Goal: Use online tool/utility: Utilize a website feature to perform a specific function

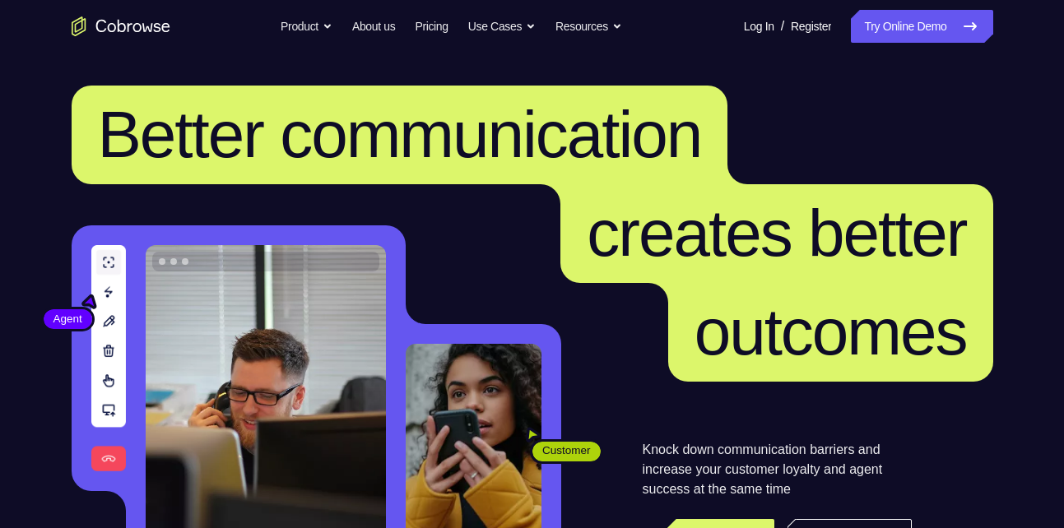
click at [881, 27] on link "Try Online Demo" at bounding box center [922, 26] width 142 height 33
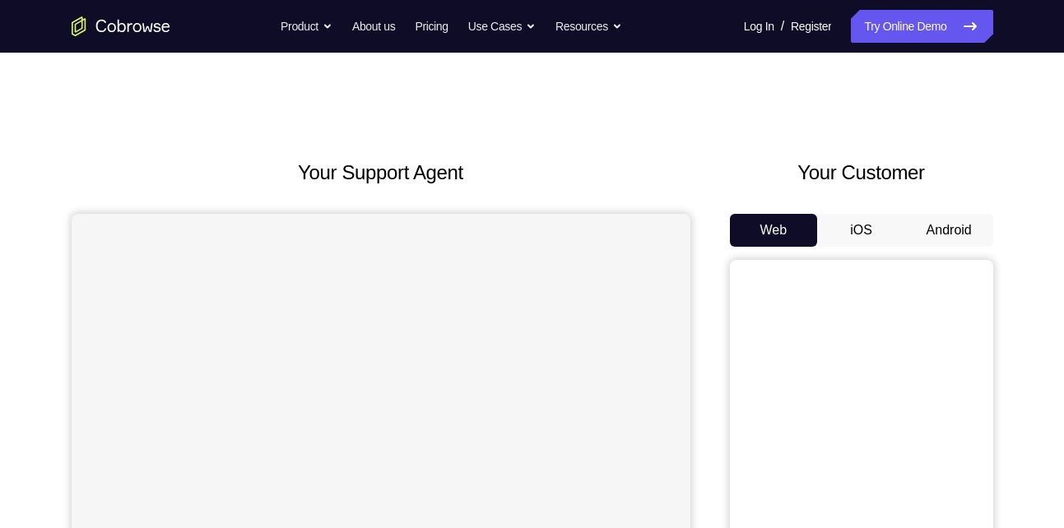
click at [935, 219] on button "Android" at bounding box center [949, 230] width 88 height 33
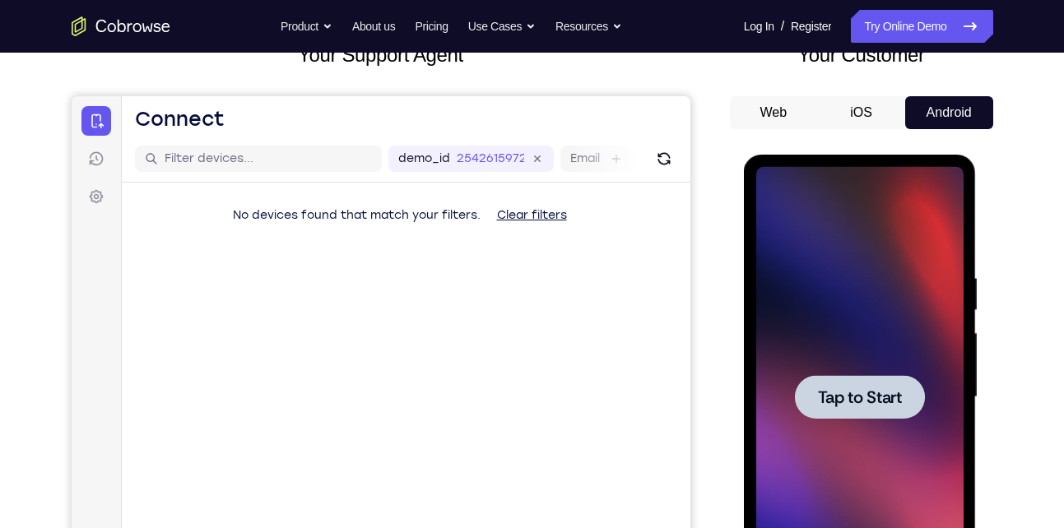
click at [843, 374] on div at bounding box center [859, 397] width 207 height 461
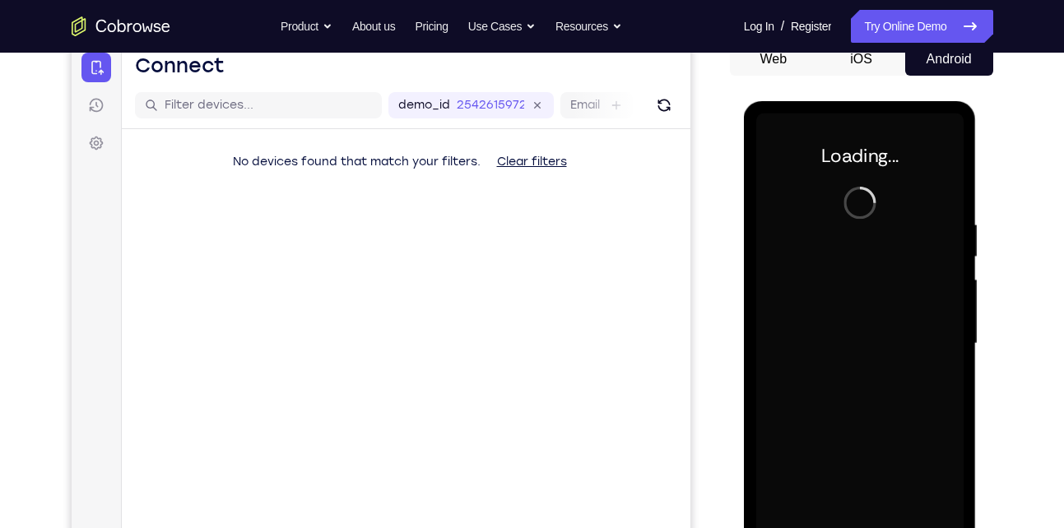
scroll to position [172, 0]
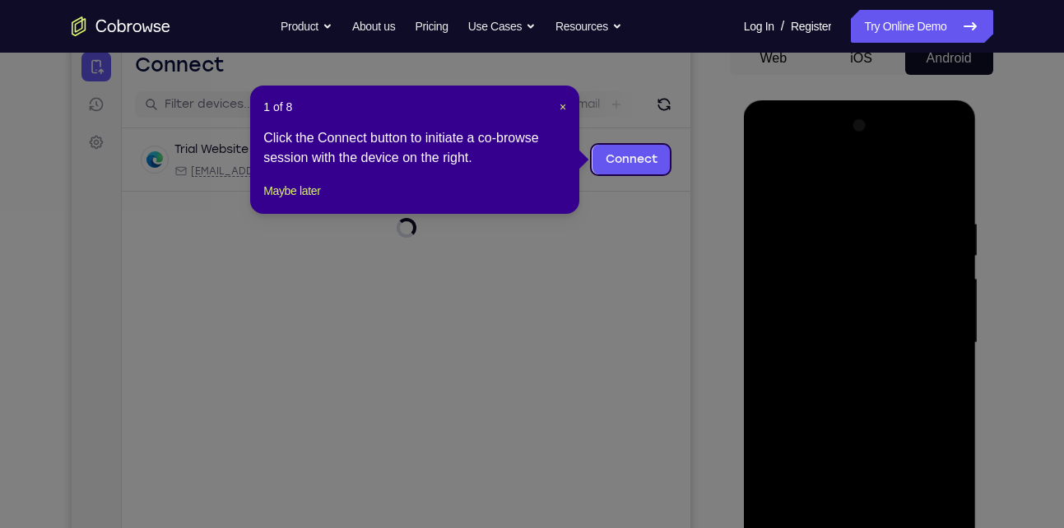
click at [741, 253] on icon at bounding box center [538, 264] width 1076 height 528
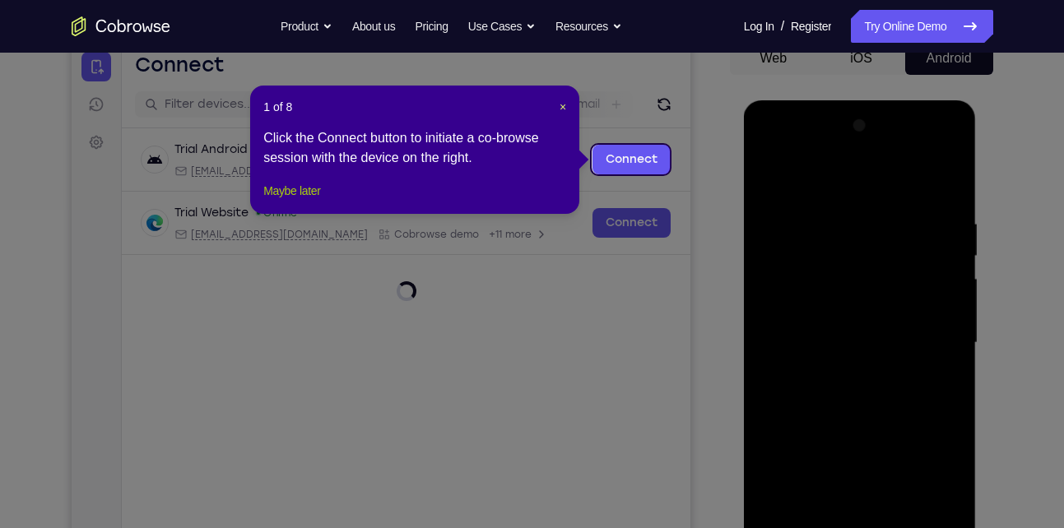
click at [320, 201] on button "Maybe later" at bounding box center [291, 191] width 57 height 20
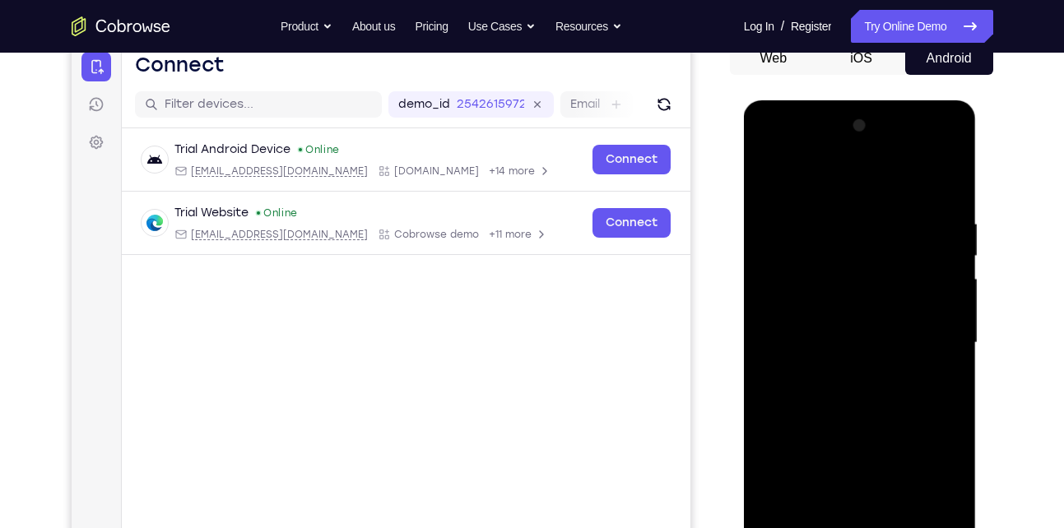
scroll to position [323, 0]
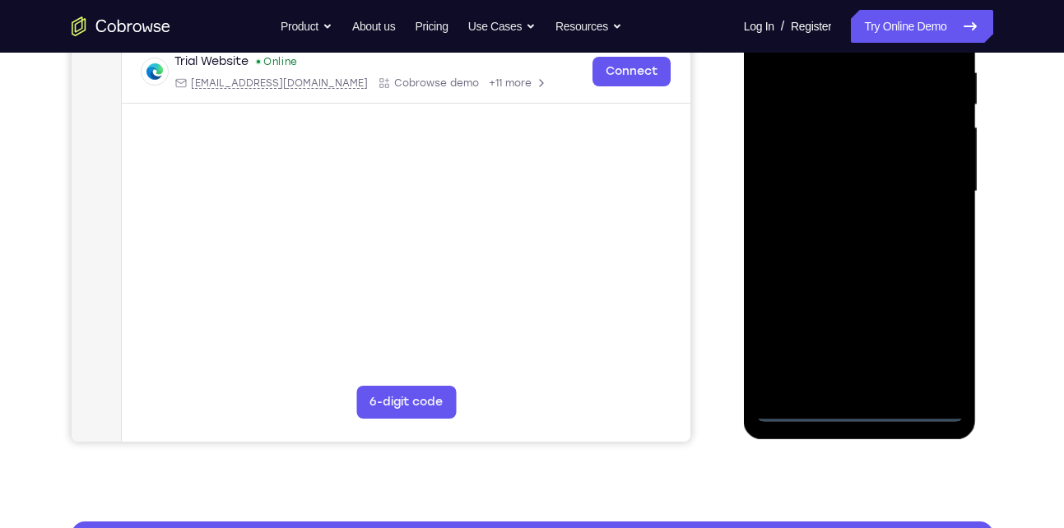
click at [858, 413] on div at bounding box center [859, 191] width 207 height 461
click at [938, 341] on div at bounding box center [859, 191] width 207 height 461
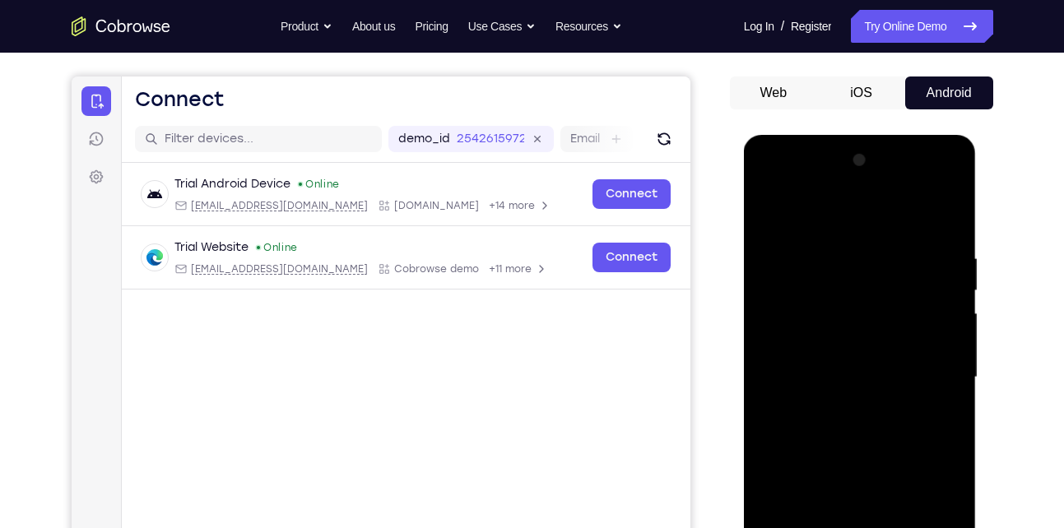
scroll to position [135, 0]
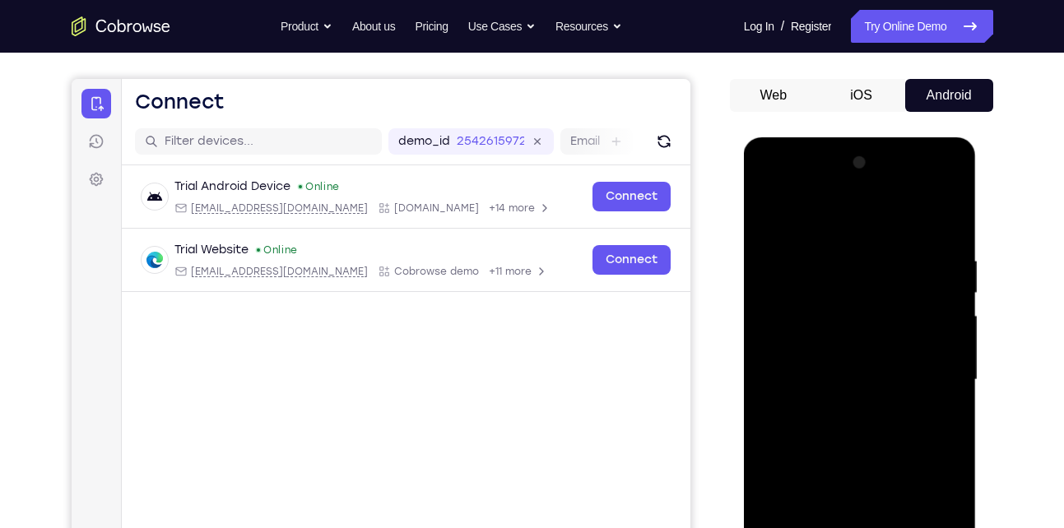
click at [782, 185] on div at bounding box center [859, 380] width 207 height 461
click at [933, 370] on div at bounding box center [859, 380] width 207 height 461
click at [833, 408] on div at bounding box center [859, 380] width 207 height 461
click at [816, 360] on div at bounding box center [859, 380] width 207 height 461
click at [815, 351] on div at bounding box center [859, 380] width 207 height 461
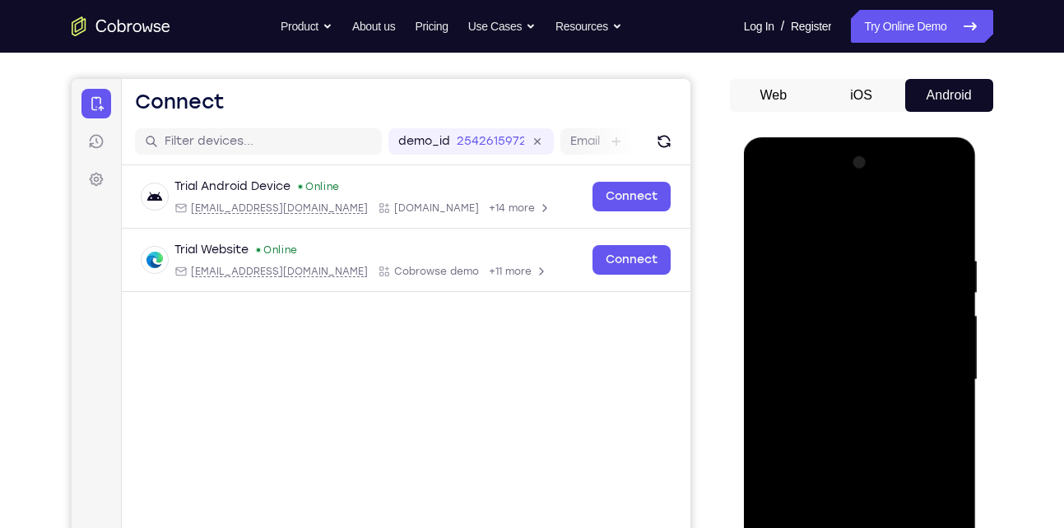
click at [885, 384] on div at bounding box center [859, 380] width 207 height 461
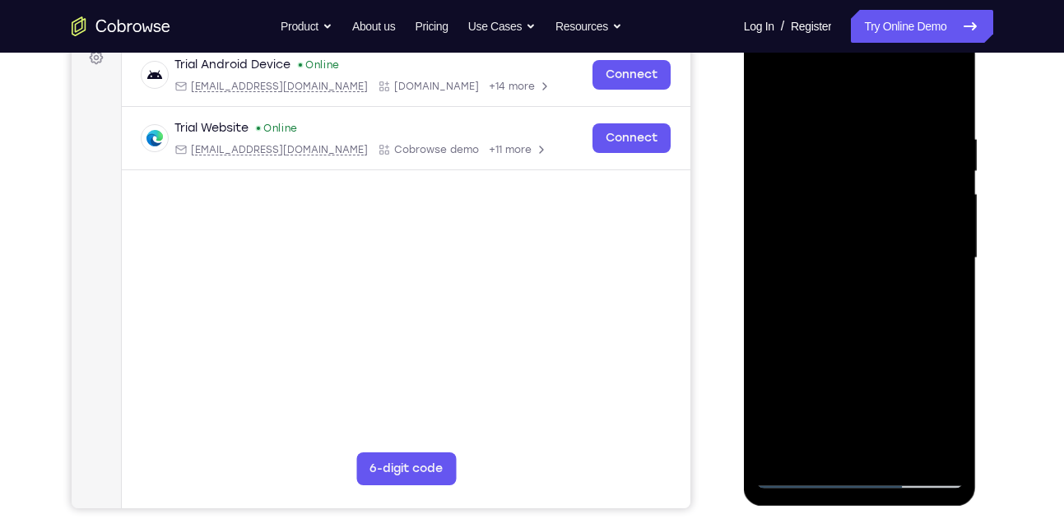
scroll to position [258, 0]
click at [899, 452] on div at bounding box center [859, 257] width 207 height 461
click at [868, 337] on div at bounding box center [859, 257] width 207 height 461
click at [897, 454] on div at bounding box center [859, 257] width 207 height 461
click at [840, 341] on div at bounding box center [859, 257] width 207 height 461
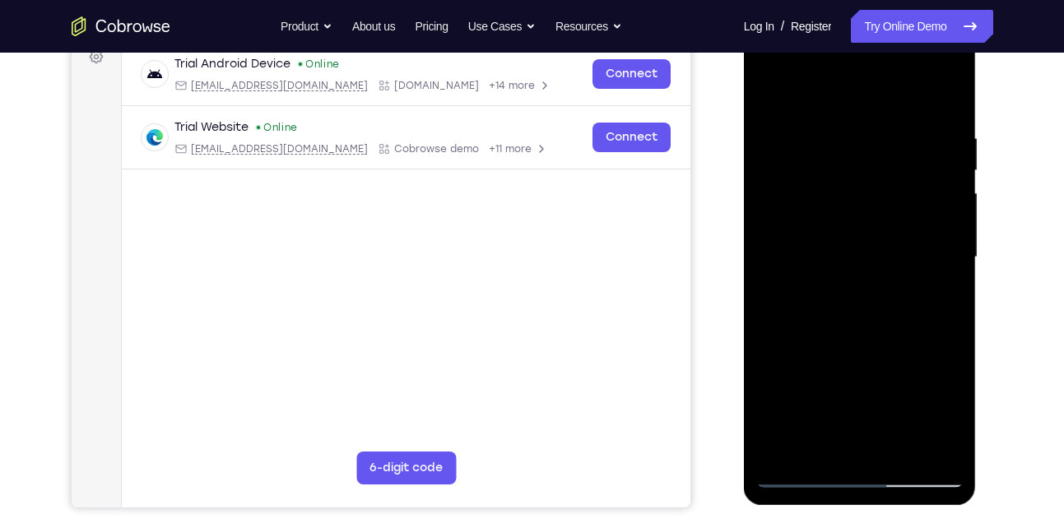
click at [882, 289] on div at bounding box center [859, 257] width 207 height 461
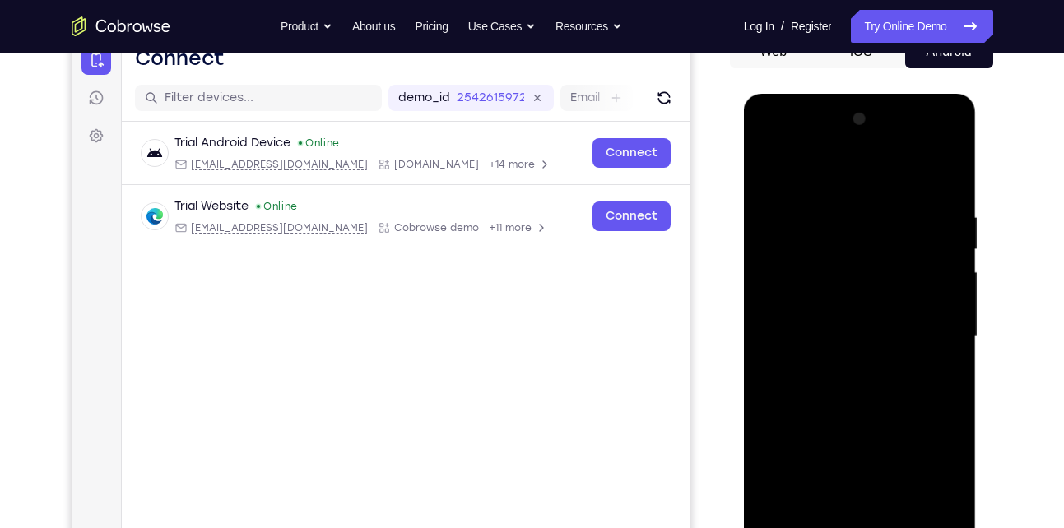
scroll to position [160, 0]
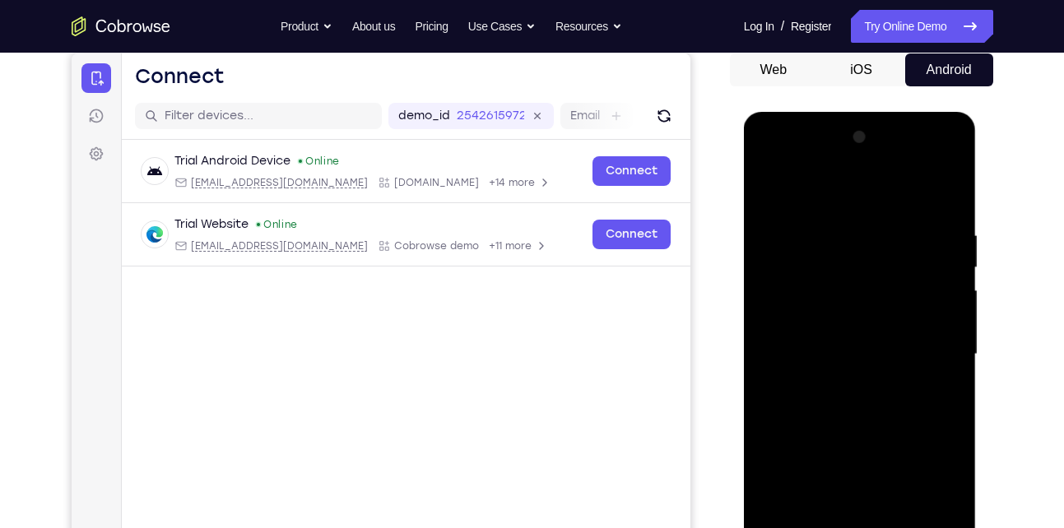
click at [801, 221] on div at bounding box center [859, 354] width 207 height 461
click at [773, 194] on div at bounding box center [859, 354] width 207 height 461
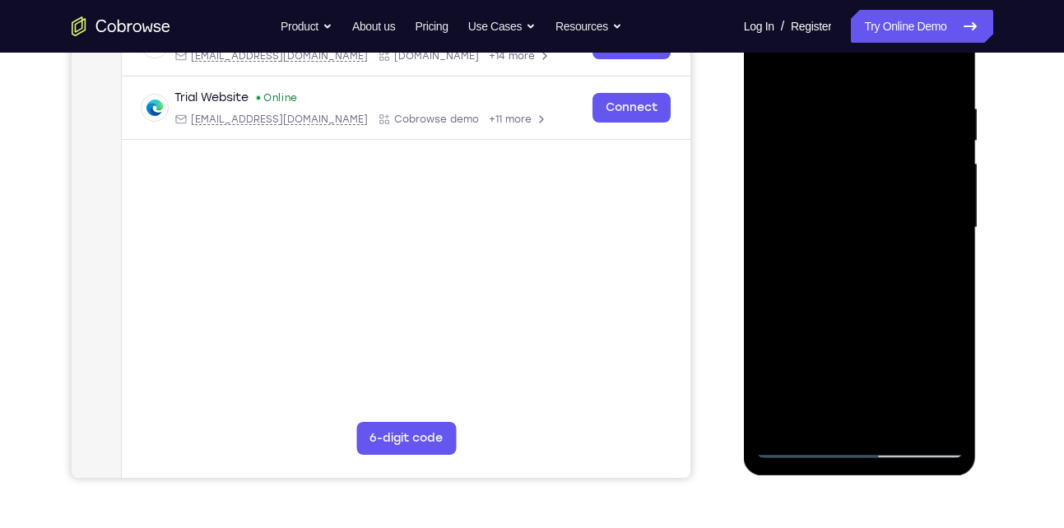
scroll to position [290, 0]
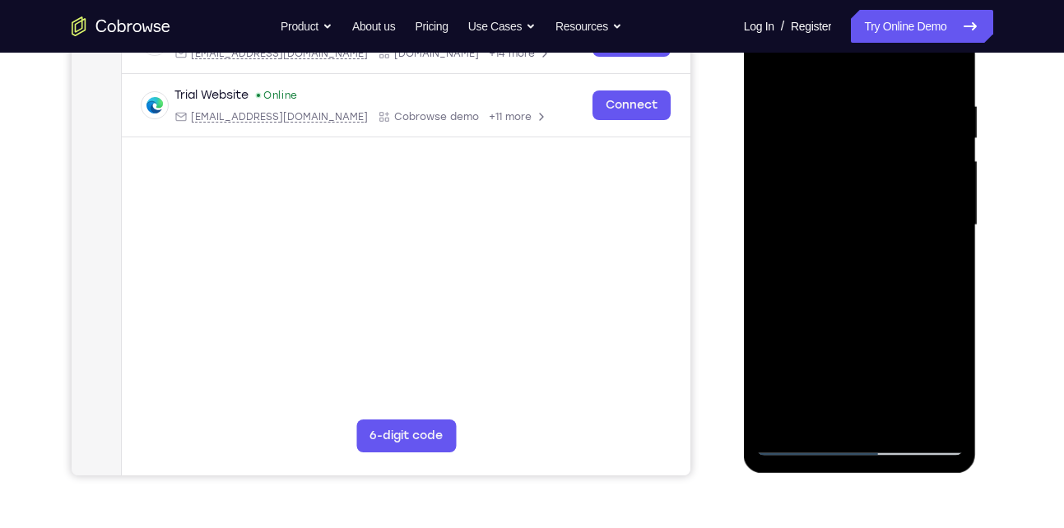
click at [821, 358] on div at bounding box center [859, 225] width 207 height 461
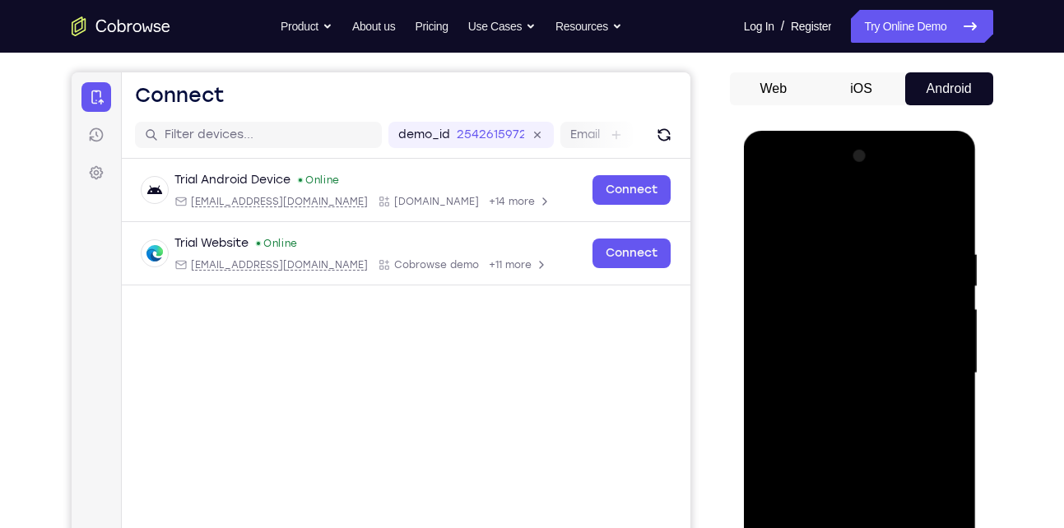
scroll to position [140, 0]
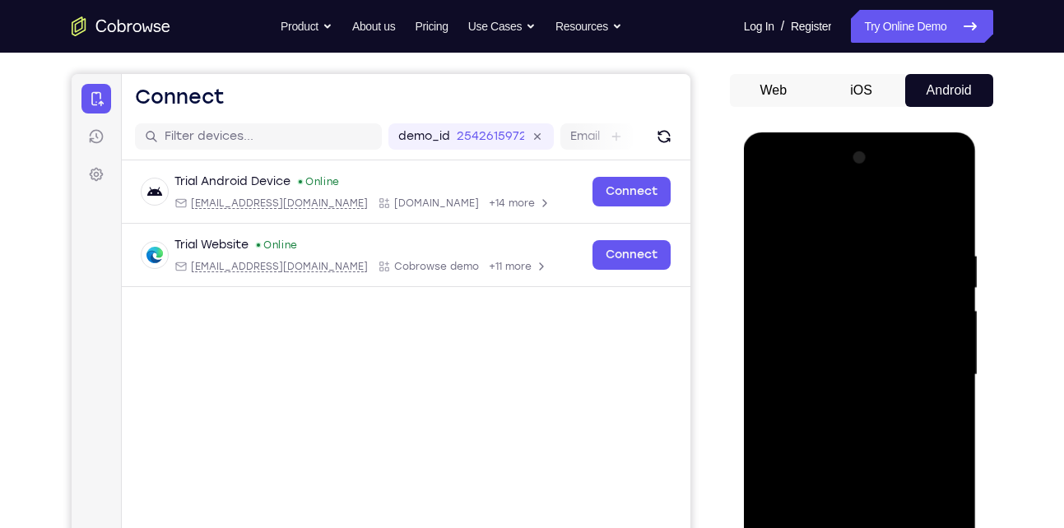
click at [766, 207] on div at bounding box center [859, 375] width 207 height 461
click at [862, 406] on div at bounding box center [859, 375] width 207 height 461
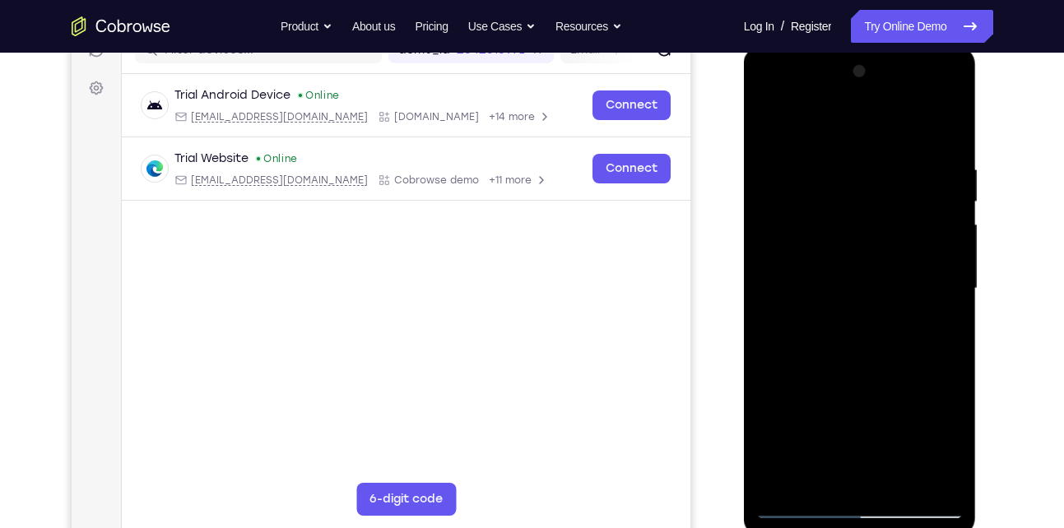
scroll to position [225, 0]
drag, startPoint x: 914, startPoint y: 268, endPoint x: 913, endPoint y: 387, distance: 118.5
click at [913, 387] on div at bounding box center [859, 289] width 207 height 461
click at [894, 430] on div at bounding box center [859, 289] width 207 height 461
drag, startPoint x: 908, startPoint y: 267, endPoint x: 914, endPoint y: 355, distance: 88.2
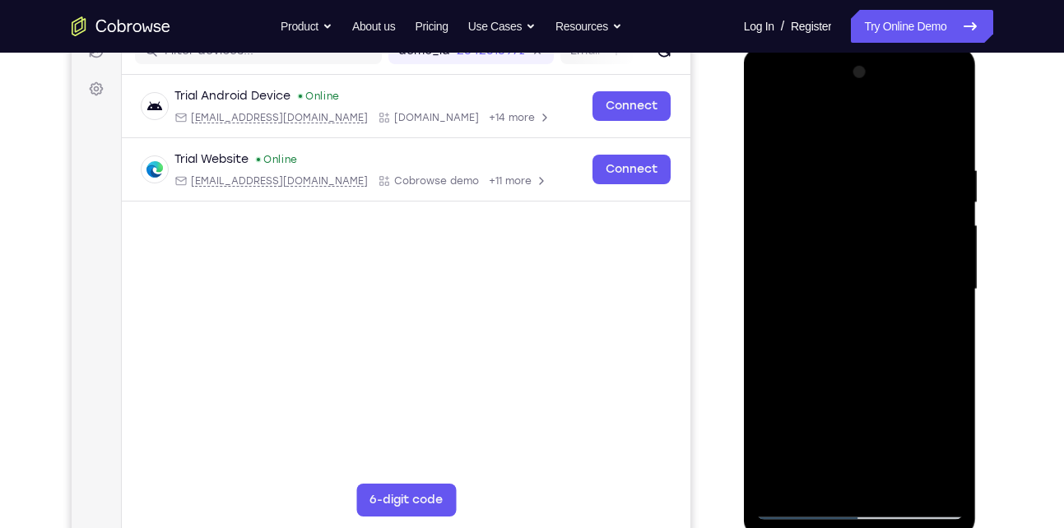
click at [914, 355] on div at bounding box center [859, 289] width 207 height 461
click at [794, 261] on div at bounding box center [859, 289] width 207 height 461
click at [792, 262] on div at bounding box center [859, 289] width 207 height 461
drag, startPoint x: 880, startPoint y: 230, endPoint x: 882, endPoint y: 434, distance: 204.1
click at [882, 434] on div at bounding box center [859, 289] width 207 height 461
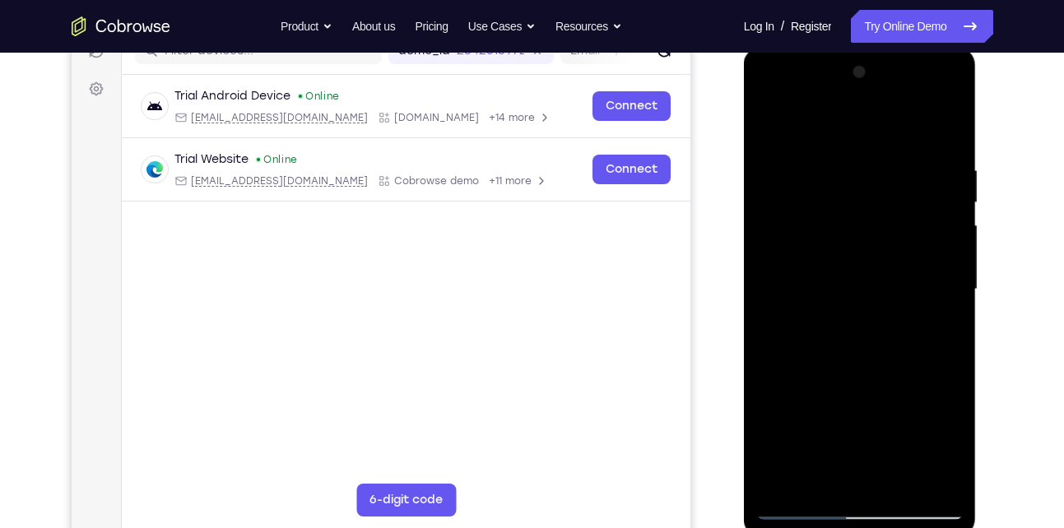
click at [769, 128] on div at bounding box center [859, 289] width 207 height 461
click at [833, 325] on div at bounding box center [859, 289] width 207 height 461
click at [829, 133] on div at bounding box center [859, 289] width 207 height 461
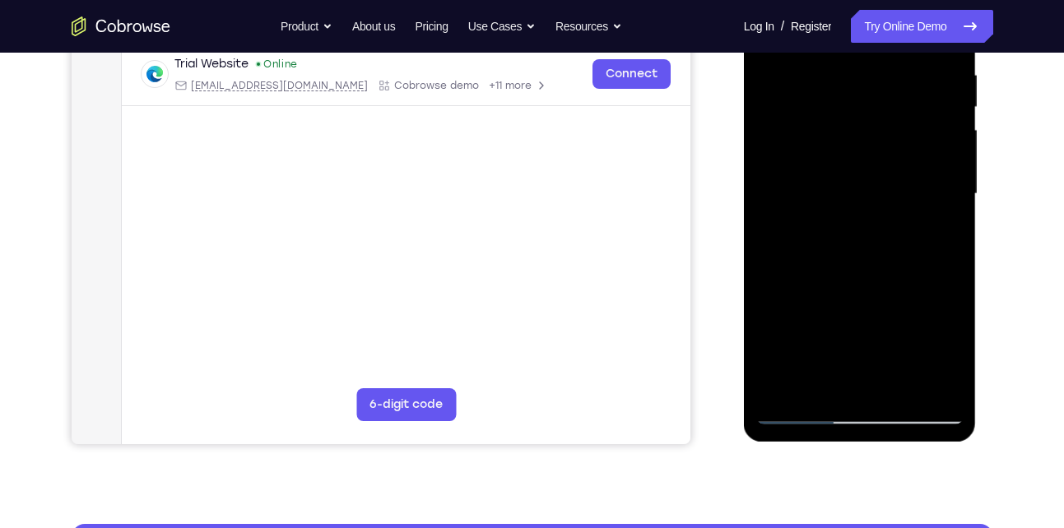
scroll to position [322, 0]
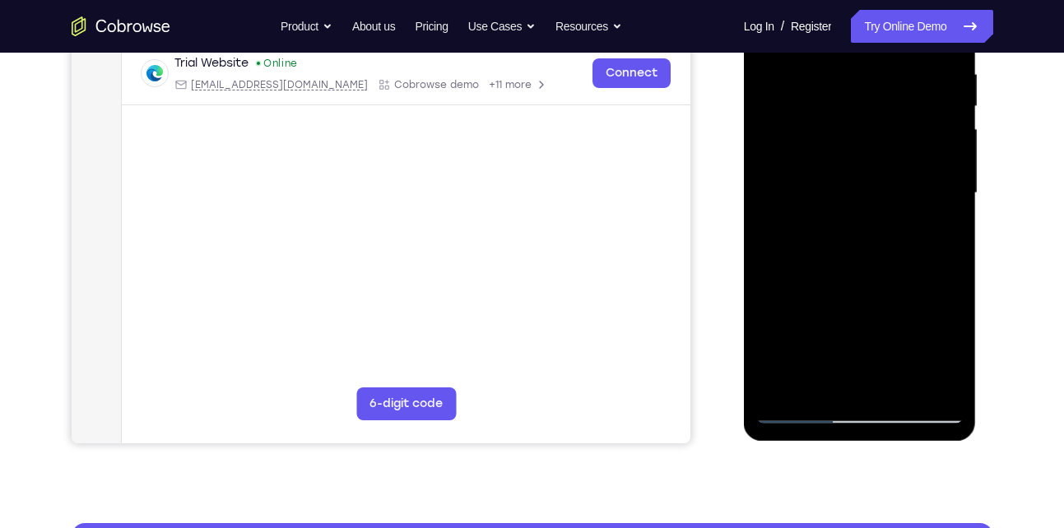
click at [792, 297] on div at bounding box center [859, 193] width 207 height 461
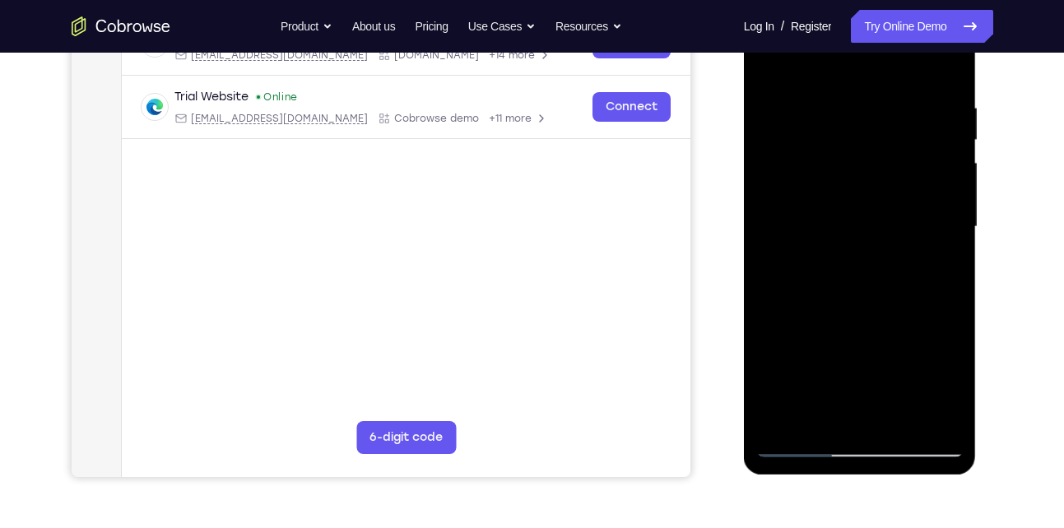
scroll to position [281, 0]
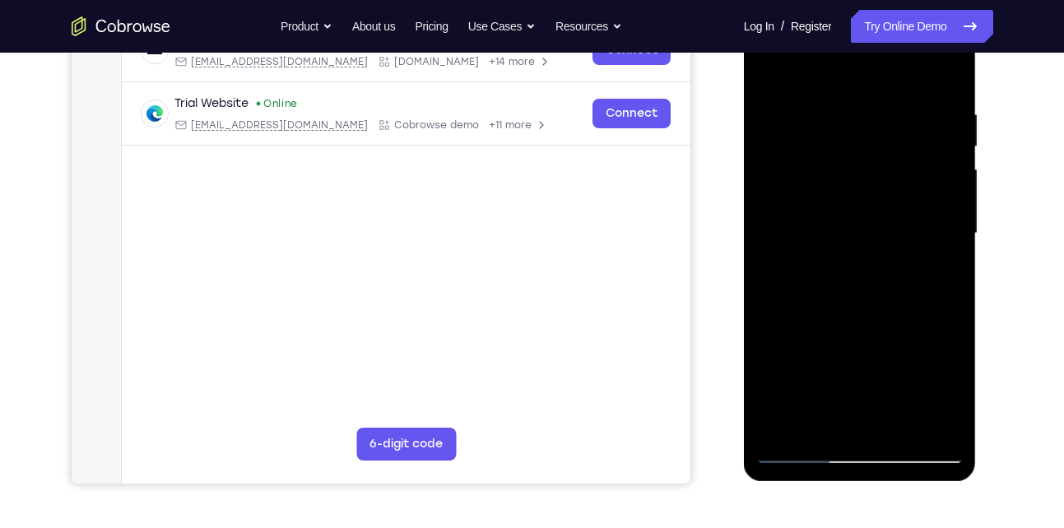
click at [953, 244] on div at bounding box center [859, 233] width 207 height 461
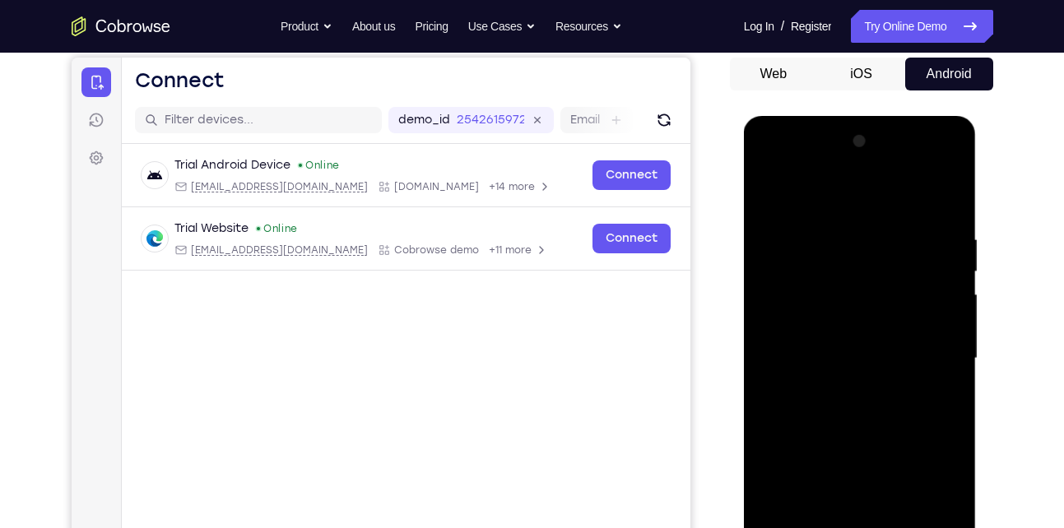
scroll to position [155, 0]
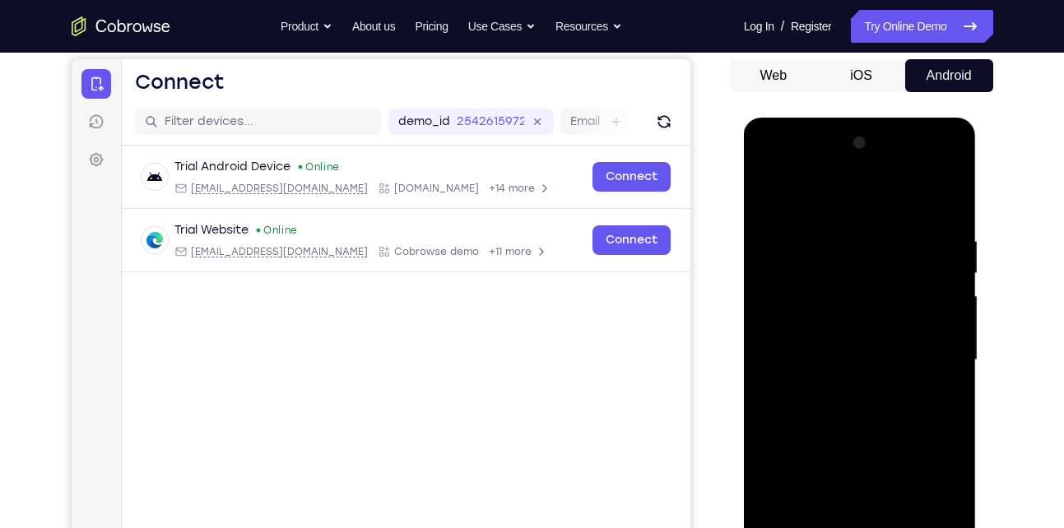
click at [772, 195] on div at bounding box center [859, 360] width 207 height 461
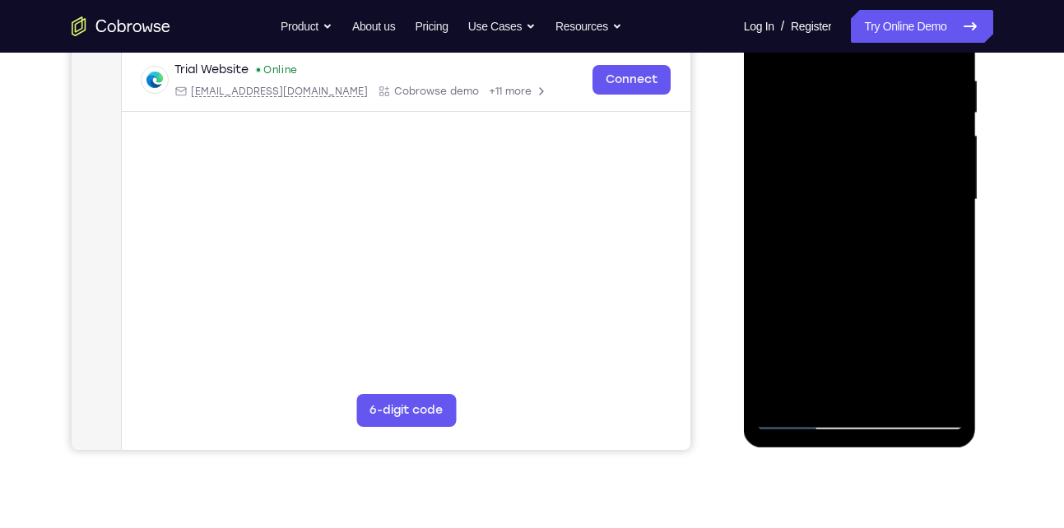
scroll to position [316, 0]
click at [861, 272] on div at bounding box center [859, 199] width 207 height 461
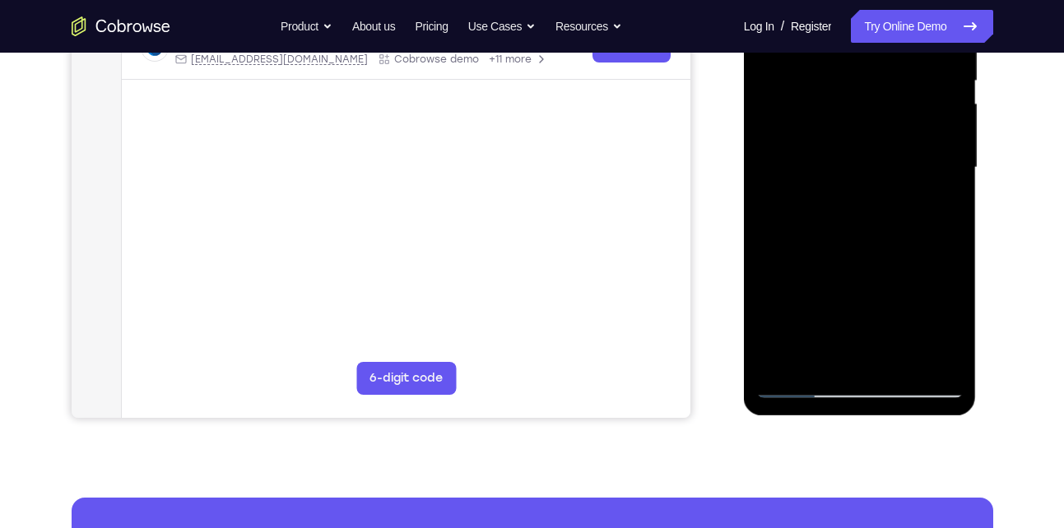
drag, startPoint x: 878, startPoint y: 285, endPoint x: 876, endPoint y: 234, distance: 51.0
click at [876, 234] on div at bounding box center [859, 167] width 207 height 461
click at [879, 217] on div at bounding box center [859, 167] width 207 height 461
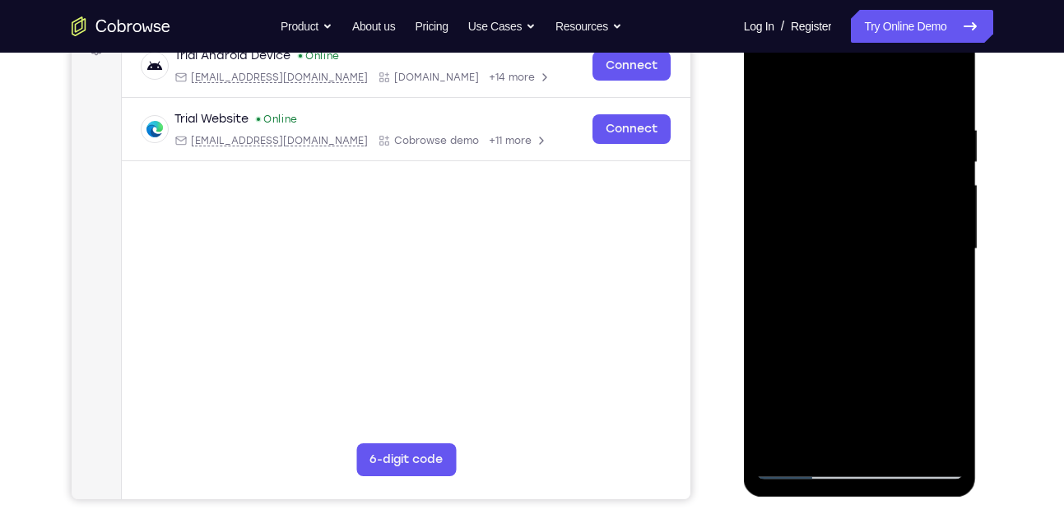
scroll to position [263, 0]
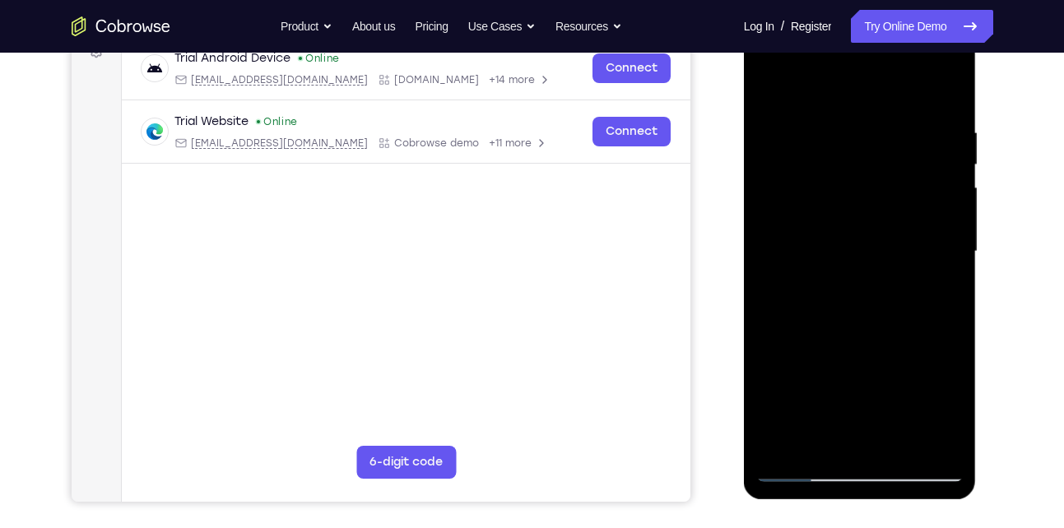
drag, startPoint x: 897, startPoint y: 322, endPoint x: 895, endPoint y: 215, distance: 107.0
click at [895, 215] on div at bounding box center [859, 251] width 207 height 461
drag, startPoint x: 901, startPoint y: 369, endPoint x: 901, endPoint y: 216, distance: 152.2
click at [902, 235] on div at bounding box center [859, 251] width 207 height 461
click at [901, 216] on div at bounding box center [859, 251] width 207 height 461
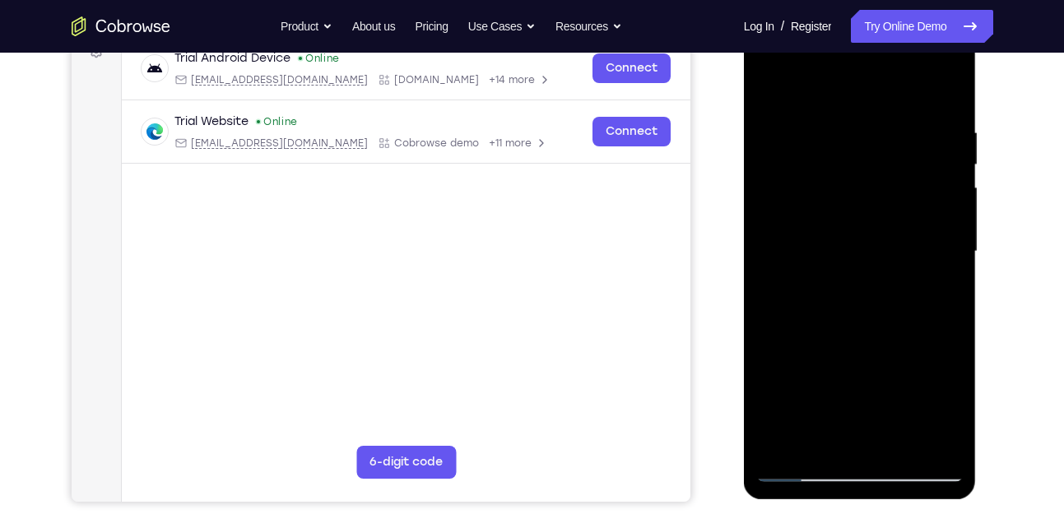
drag, startPoint x: 885, startPoint y: 319, endPoint x: 876, endPoint y: 231, distance: 88.4
click at [876, 245] on div at bounding box center [859, 251] width 207 height 461
click at [876, 212] on div at bounding box center [859, 251] width 207 height 461
click at [949, 204] on div at bounding box center [859, 251] width 207 height 461
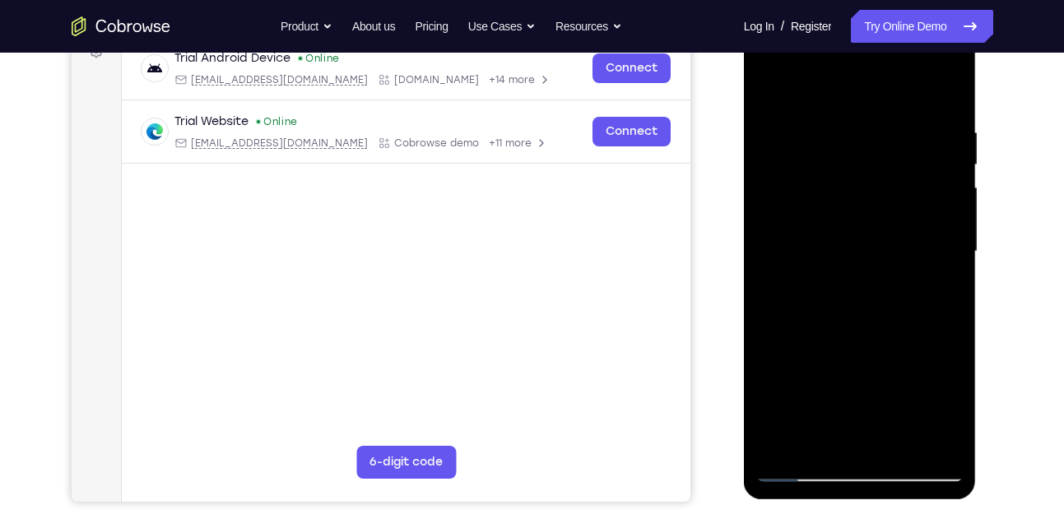
drag, startPoint x: 906, startPoint y: 337, endPoint x: 893, endPoint y: 144, distance: 193.0
click at [893, 144] on div at bounding box center [859, 251] width 207 height 461
drag, startPoint x: 885, startPoint y: 248, endPoint x: 885, endPoint y: 191, distance: 57.6
click at [885, 191] on div at bounding box center [859, 251] width 207 height 461
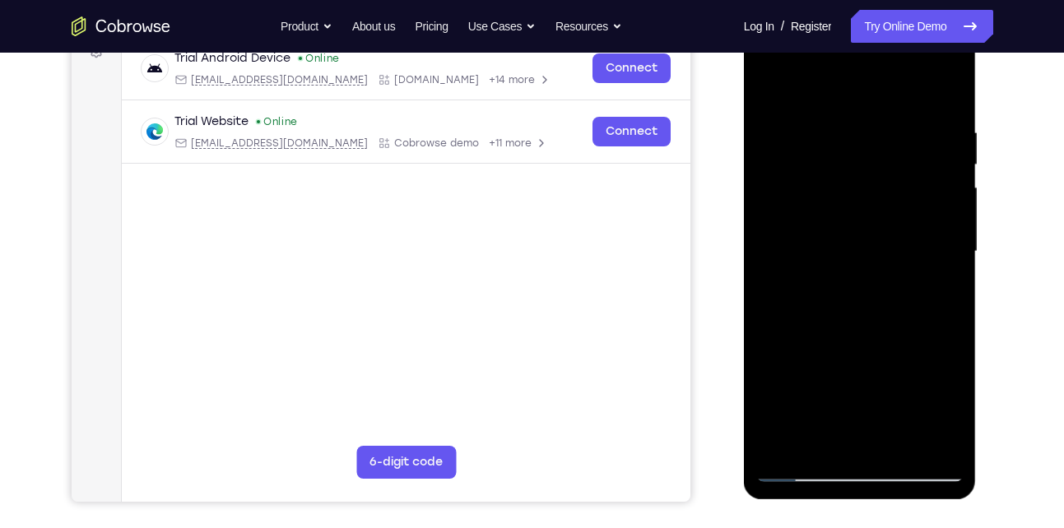
click at [949, 244] on div at bounding box center [859, 251] width 207 height 461
click at [764, 360] on div at bounding box center [859, 251] width 207 height 461
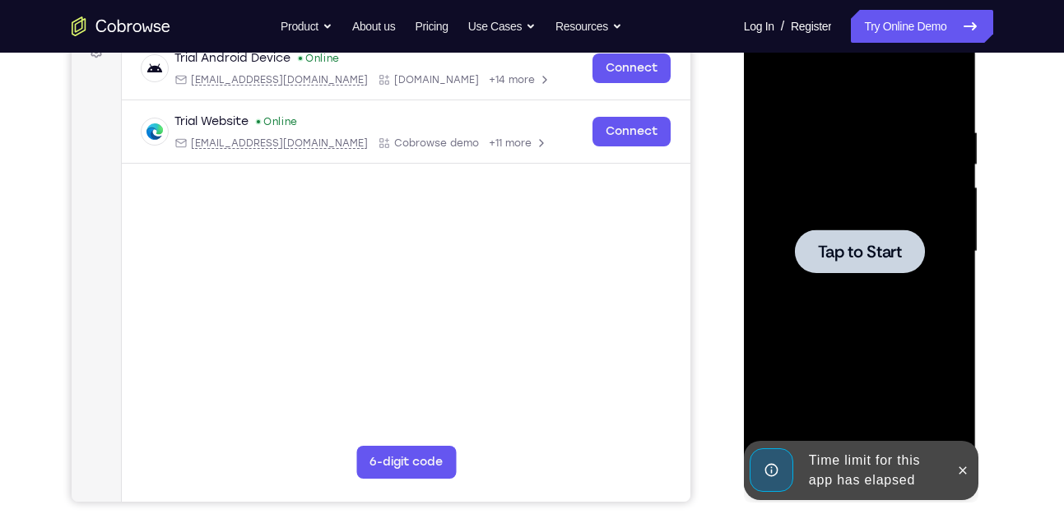
click at [954, 243] on div at bounding box center [859, 251] width 207 height 461
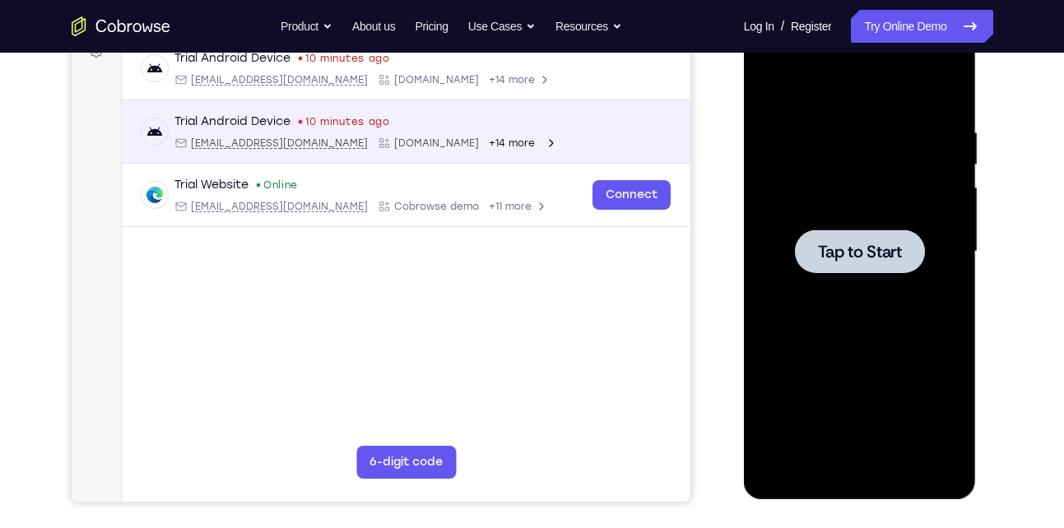
scroll to position [0, 0]
